Goal: Submit feedback/report problem

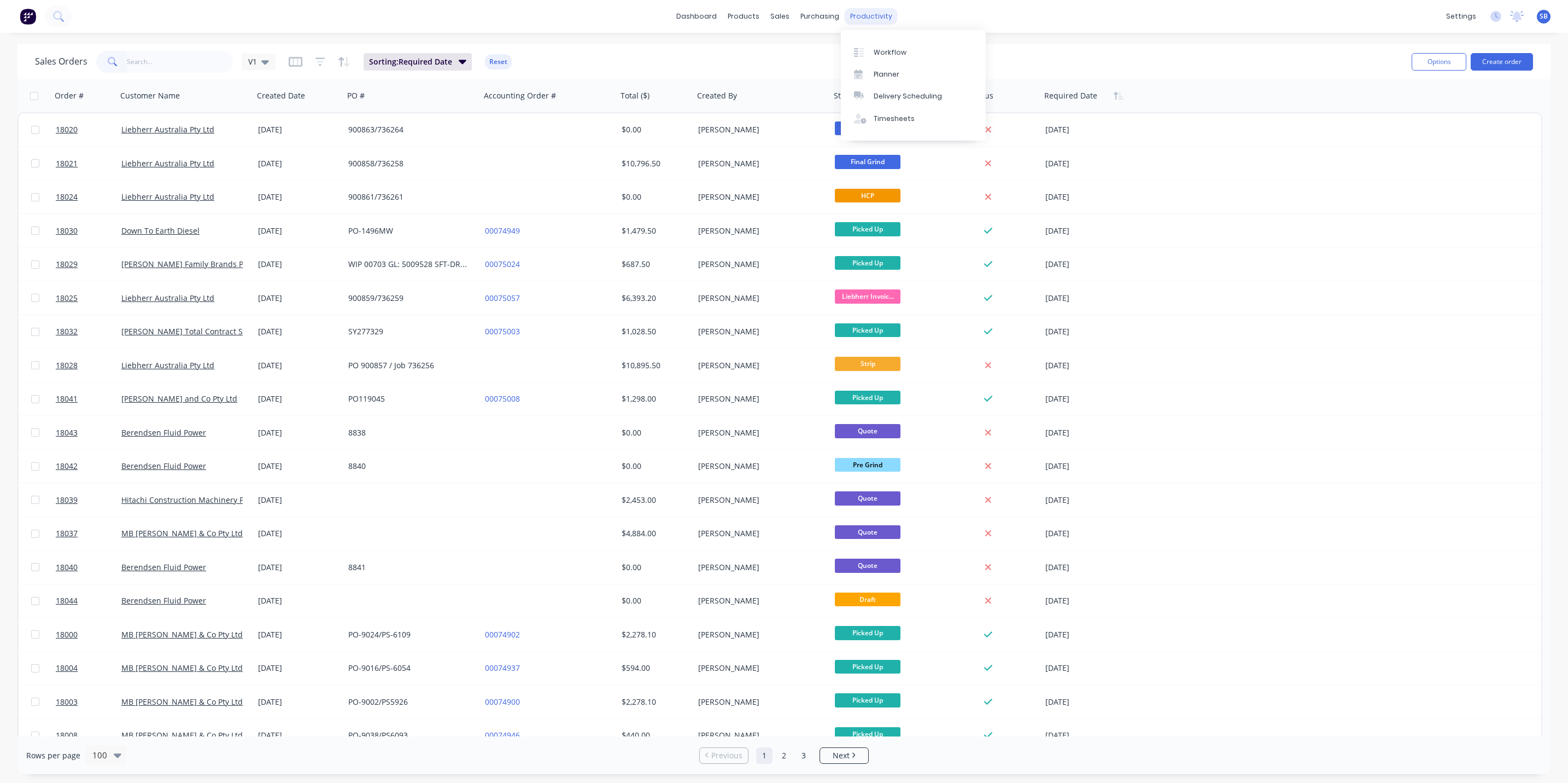
click at [873, 11] on div "productivity" at bounding box center [871, 16] width 53 height 16
click at [891, 51] on div "Workflow" at bounding box center [890, 53] width 33 height 10
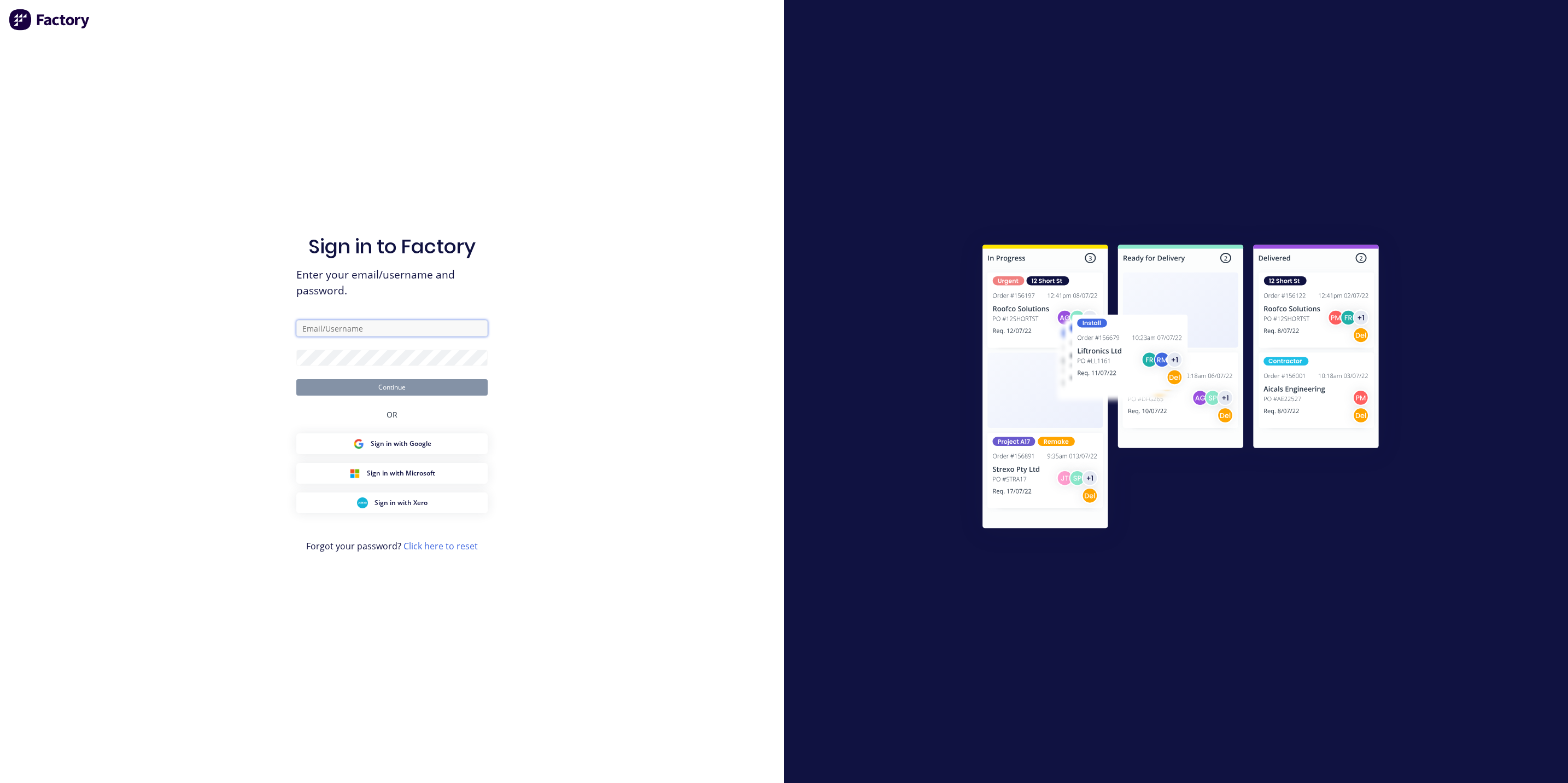
type input "[EMAIL_ADDRESS][DOMAIN_NAME]"
click at [394, 380] on button "Continue" at bounding box center [392, 387] width 191 height 16
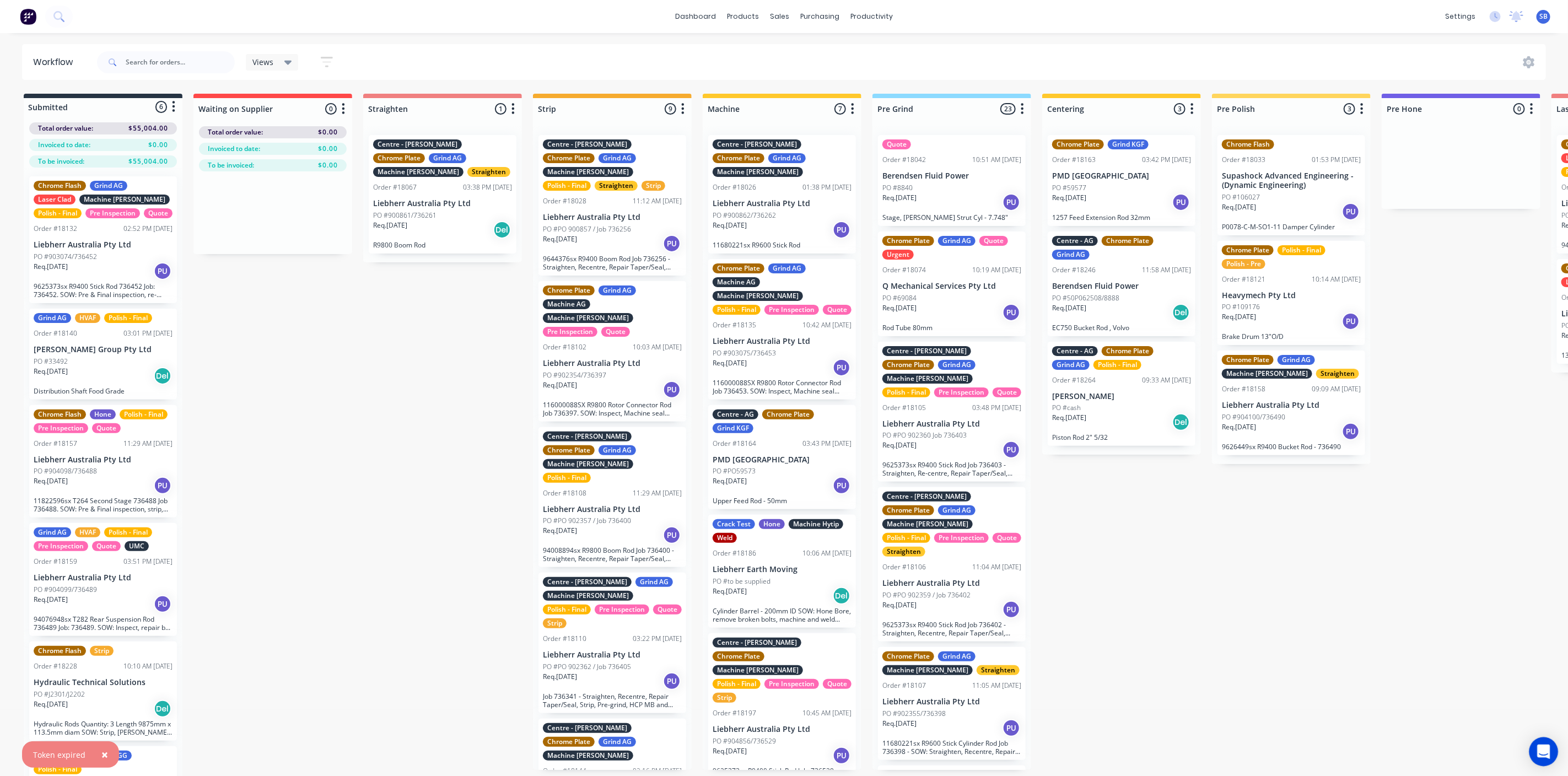
click at [1554, 764] on div "Open Intercom Messenger" at bounding box center [1544, 752] width 29 height 29
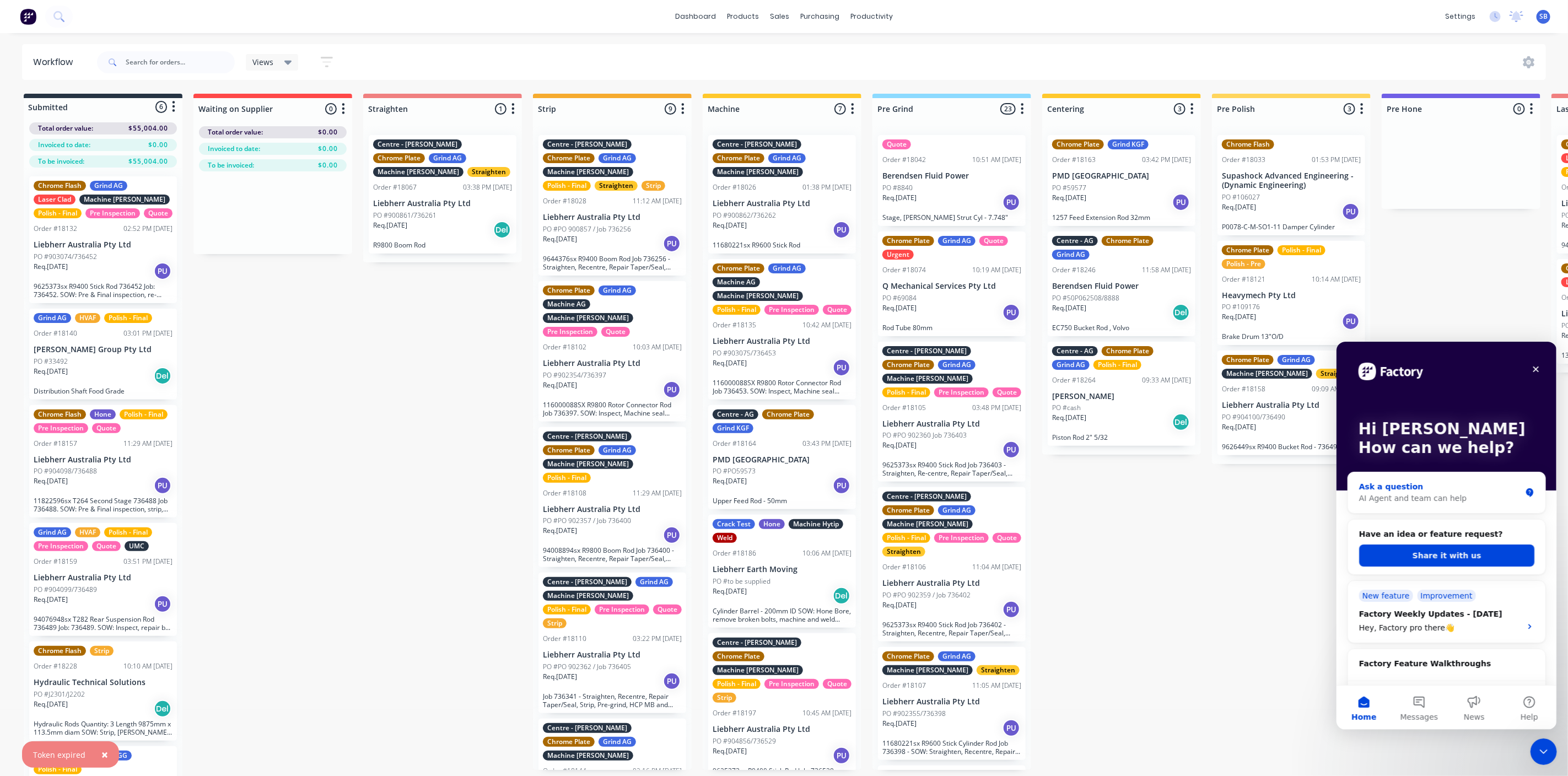
click at [1381, 485] on div "Ask a question" at bounding box center [1439, 486] width 162 height 12
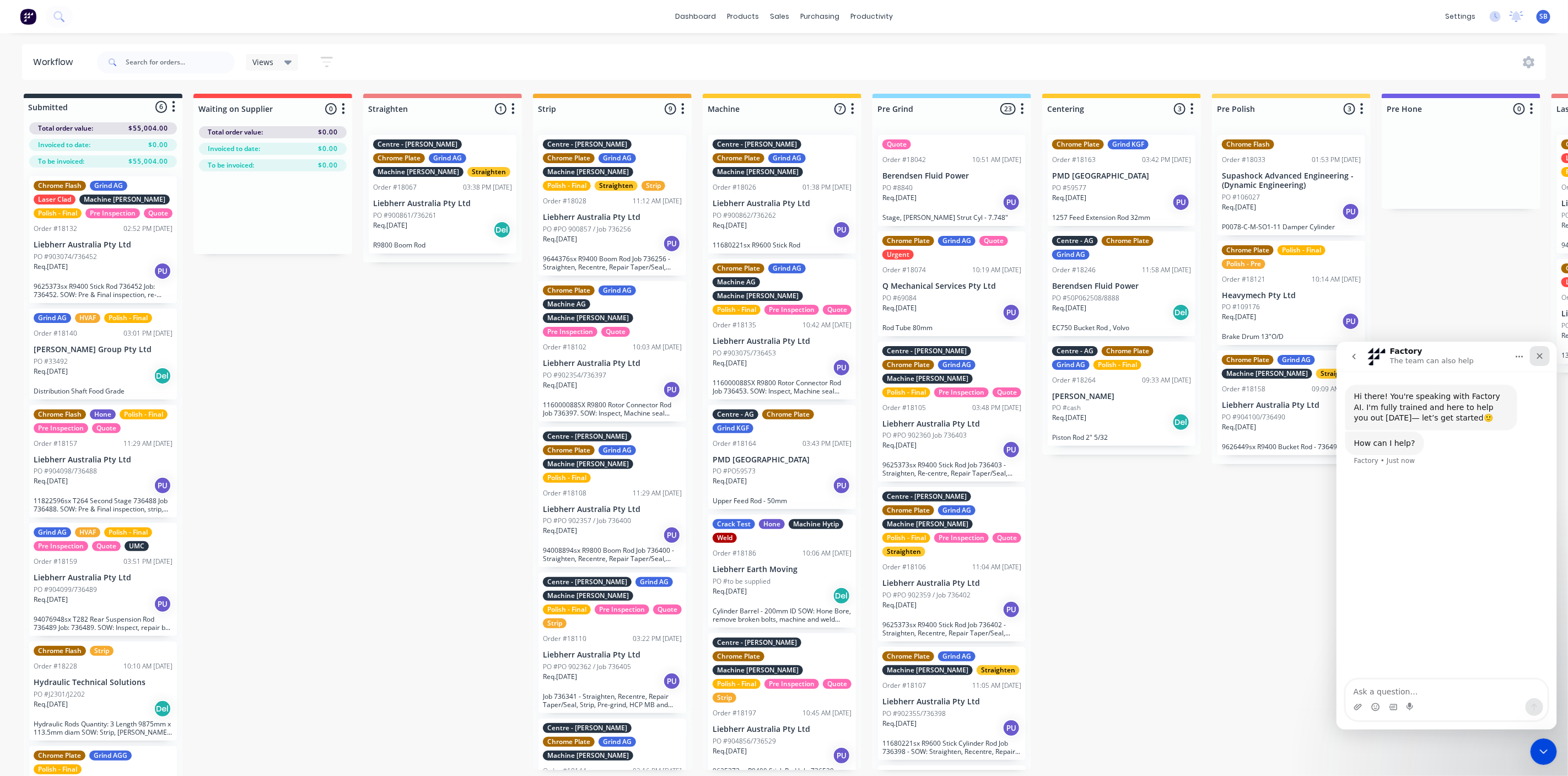
click at [1542, 355] on icon "Close" at bounding box center [1539, 355] width 9 height 9
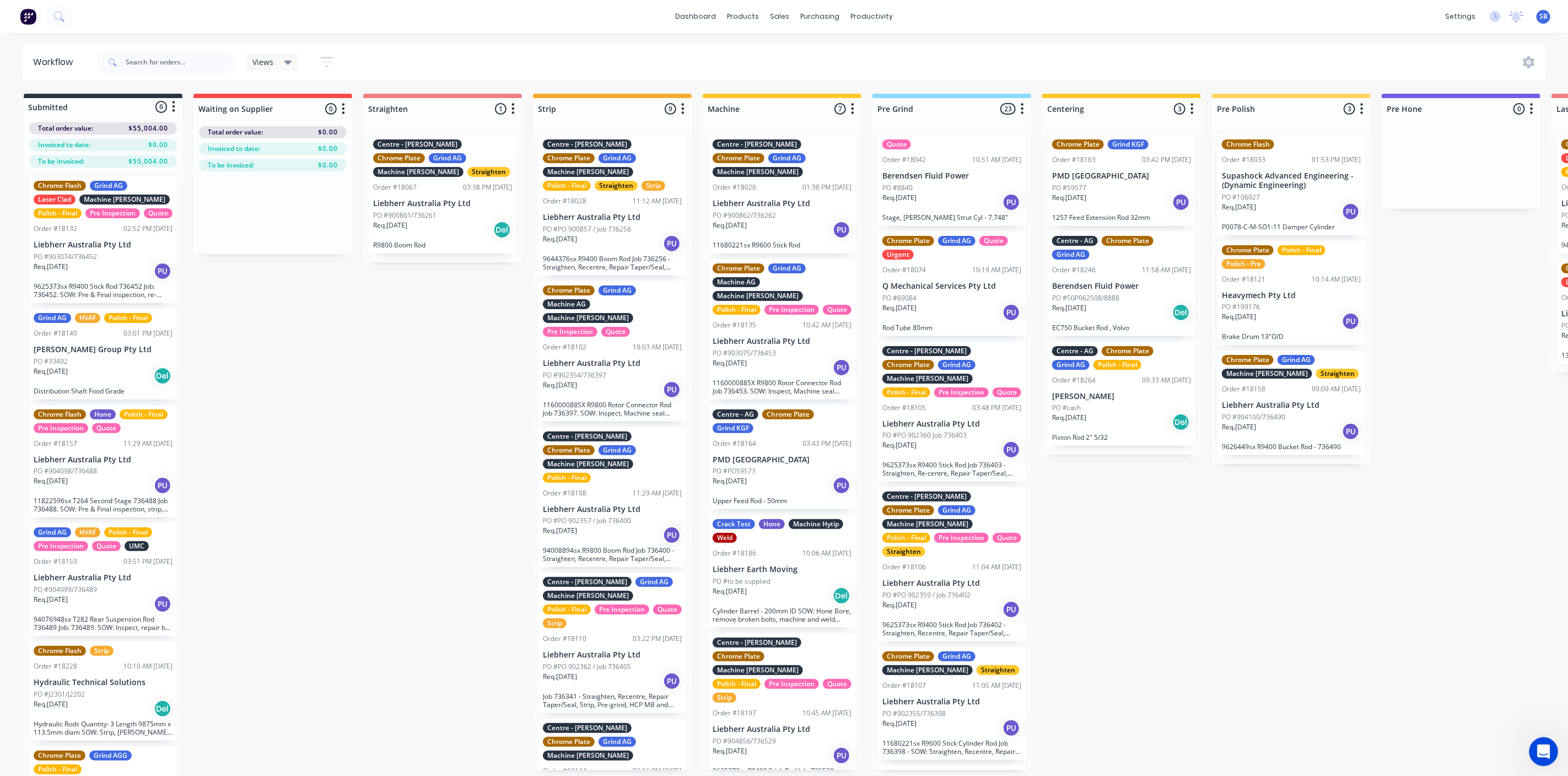
click at [1548, 750] on icon "Open Intercom Messenger" at bounding box center [1542, 750] width 18 height 18
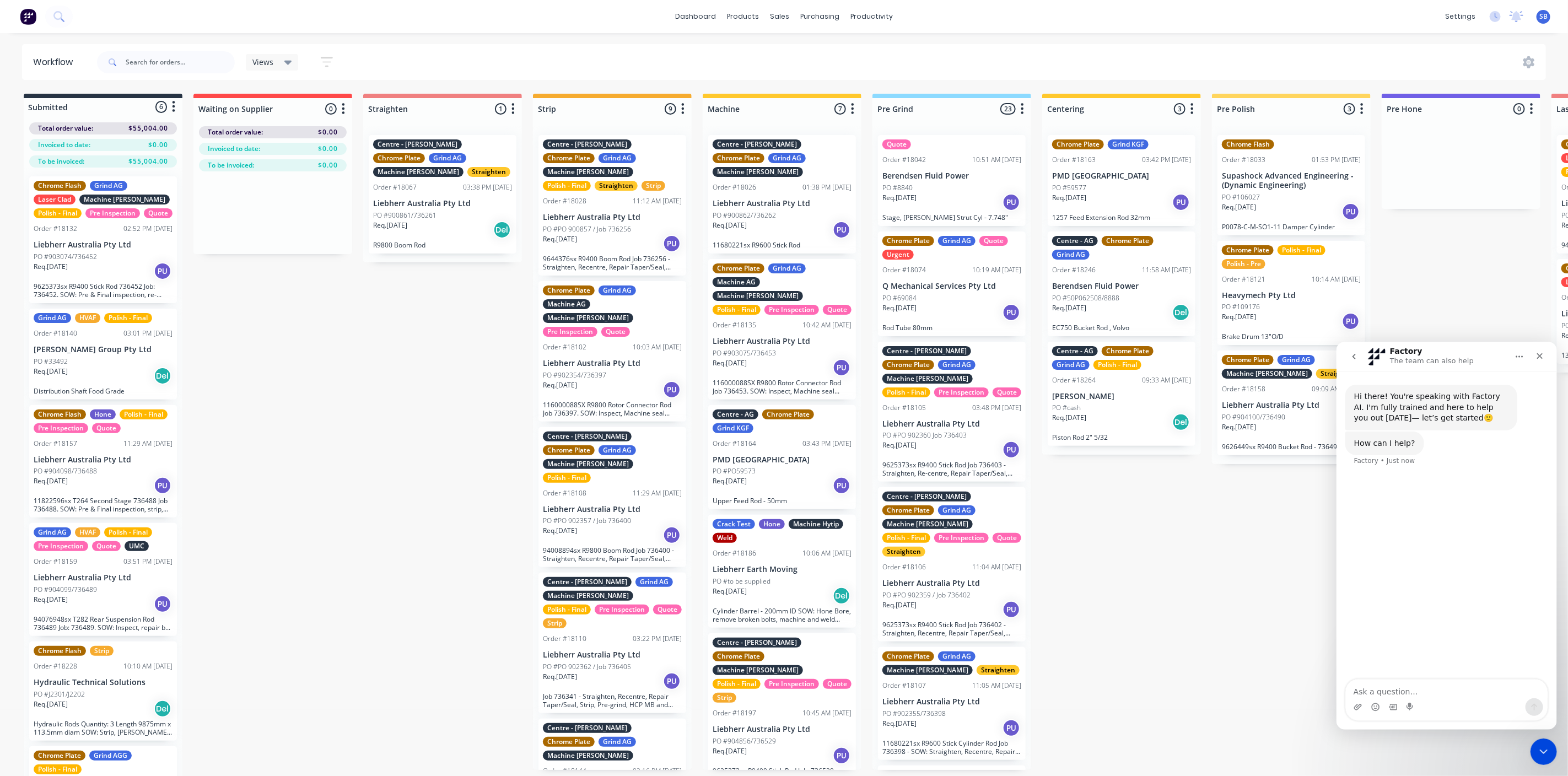
click at [1353, 357] on icon "go back" at bounding box center [1353, 356] width 3 height 5
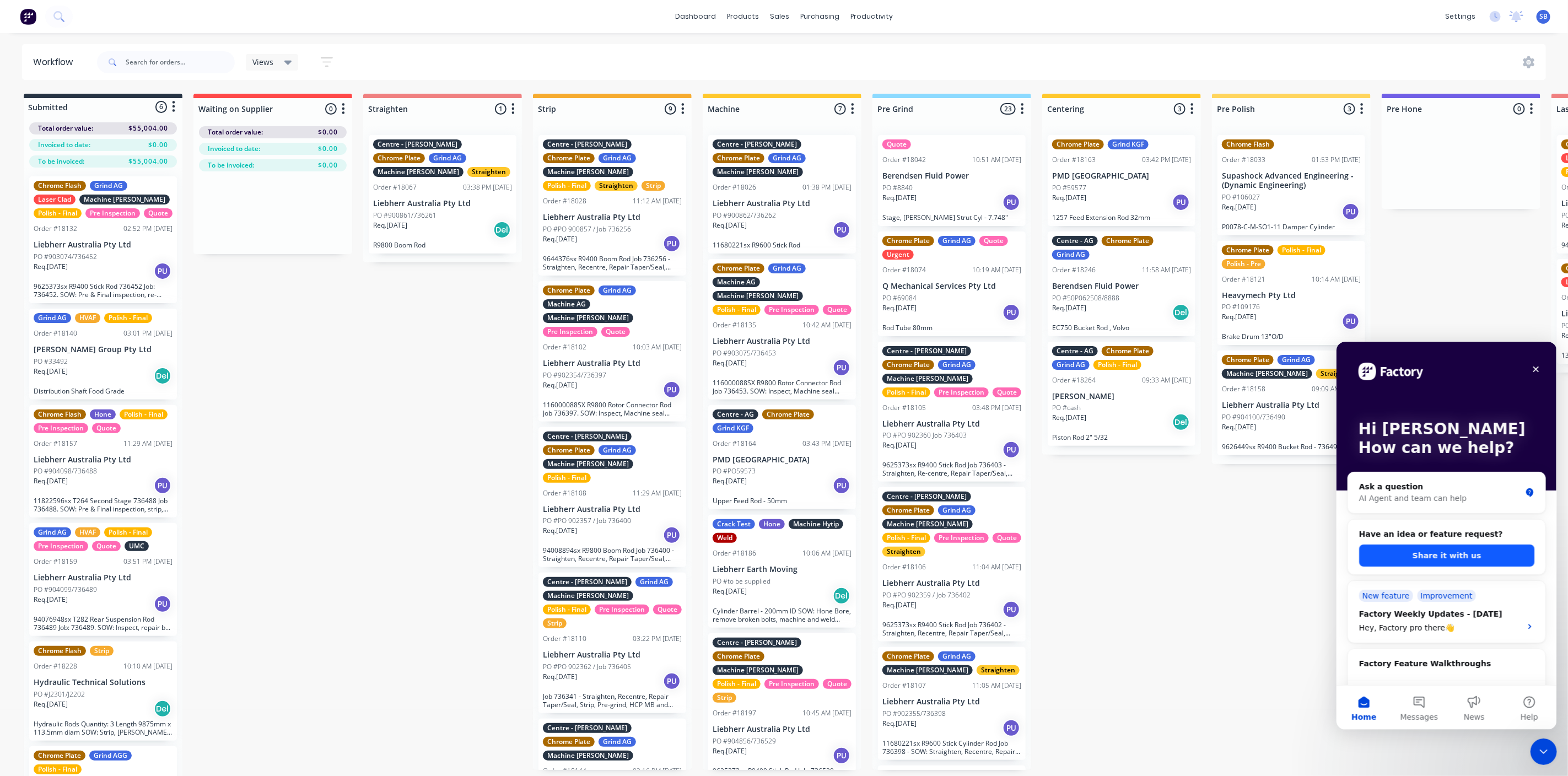
click at [1437, 551] on button "Share it with us" at bounding box center [1446, 555] width 175 height 22
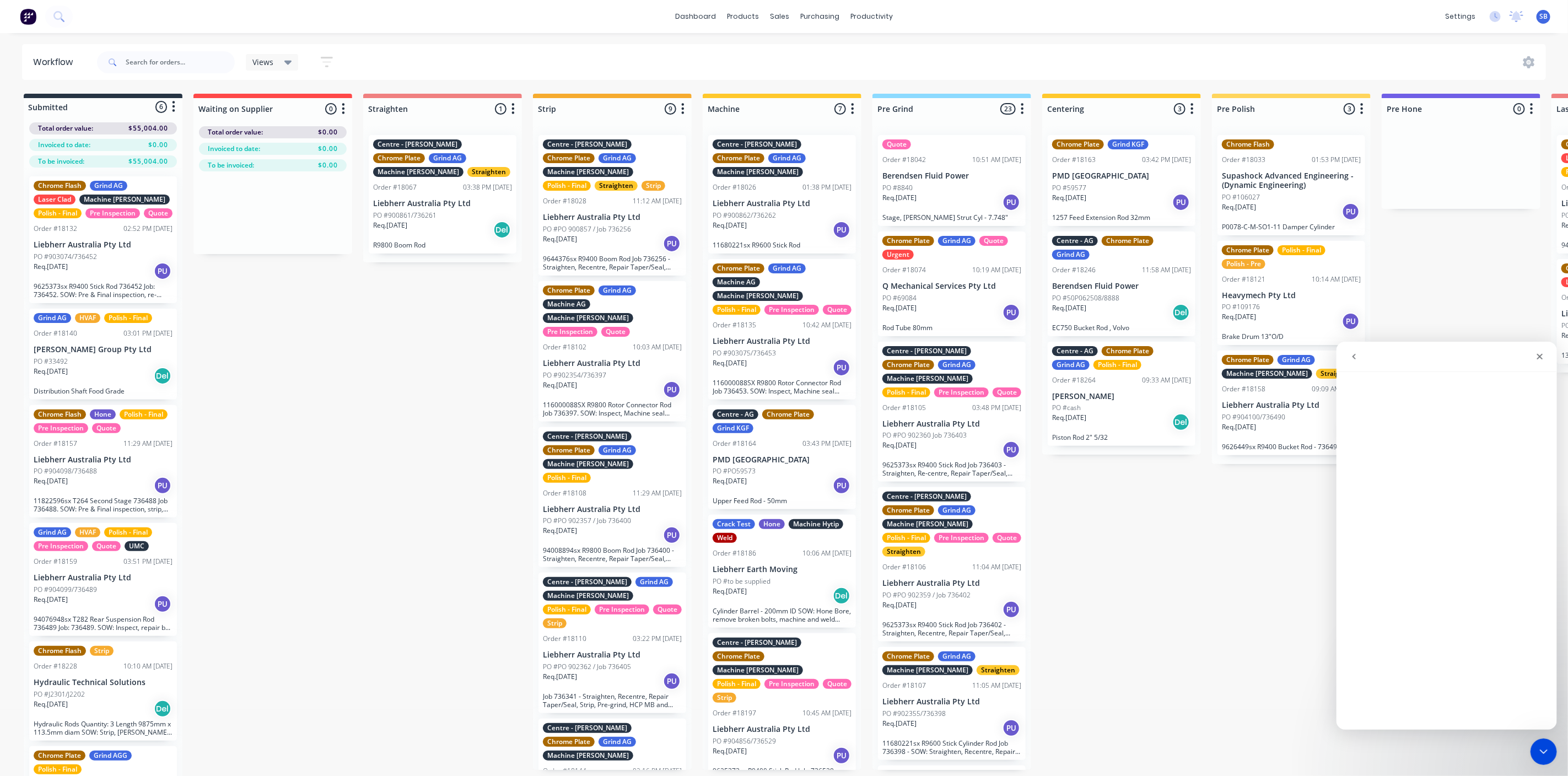
drag, startPoint x: 57, startPoint y: 40, endPoint x: 1301, endPoint y: 549, distance: 1344.1
click at [1538, 357] on icon "Close" at bounding box center [1539, 355] width 9 height 9
